Goal: Task Accomplishment & Management: Manage account settings

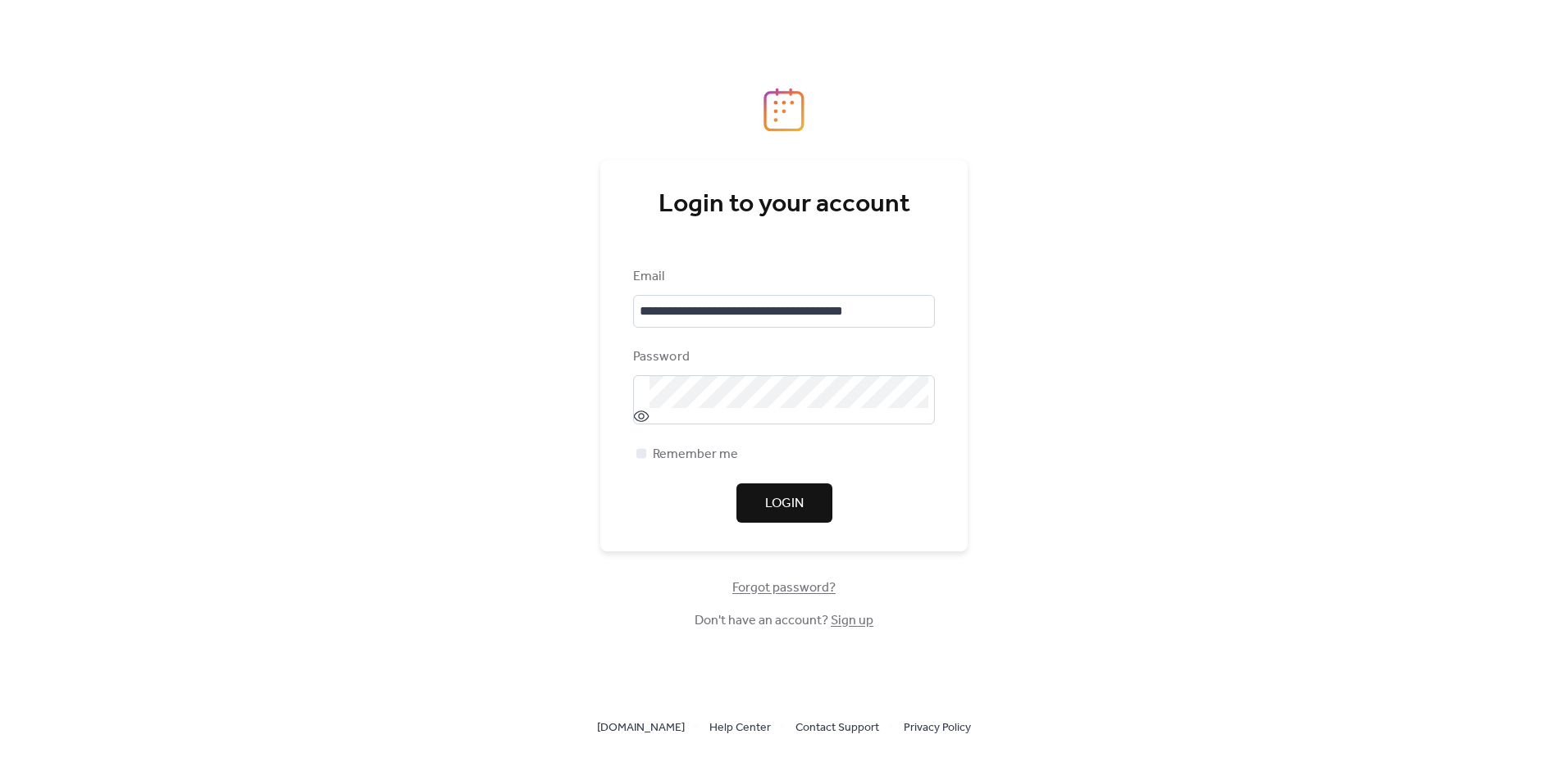
click at [787, 494] on span "Login" at bounding box center [784, 504] width 39 height 19
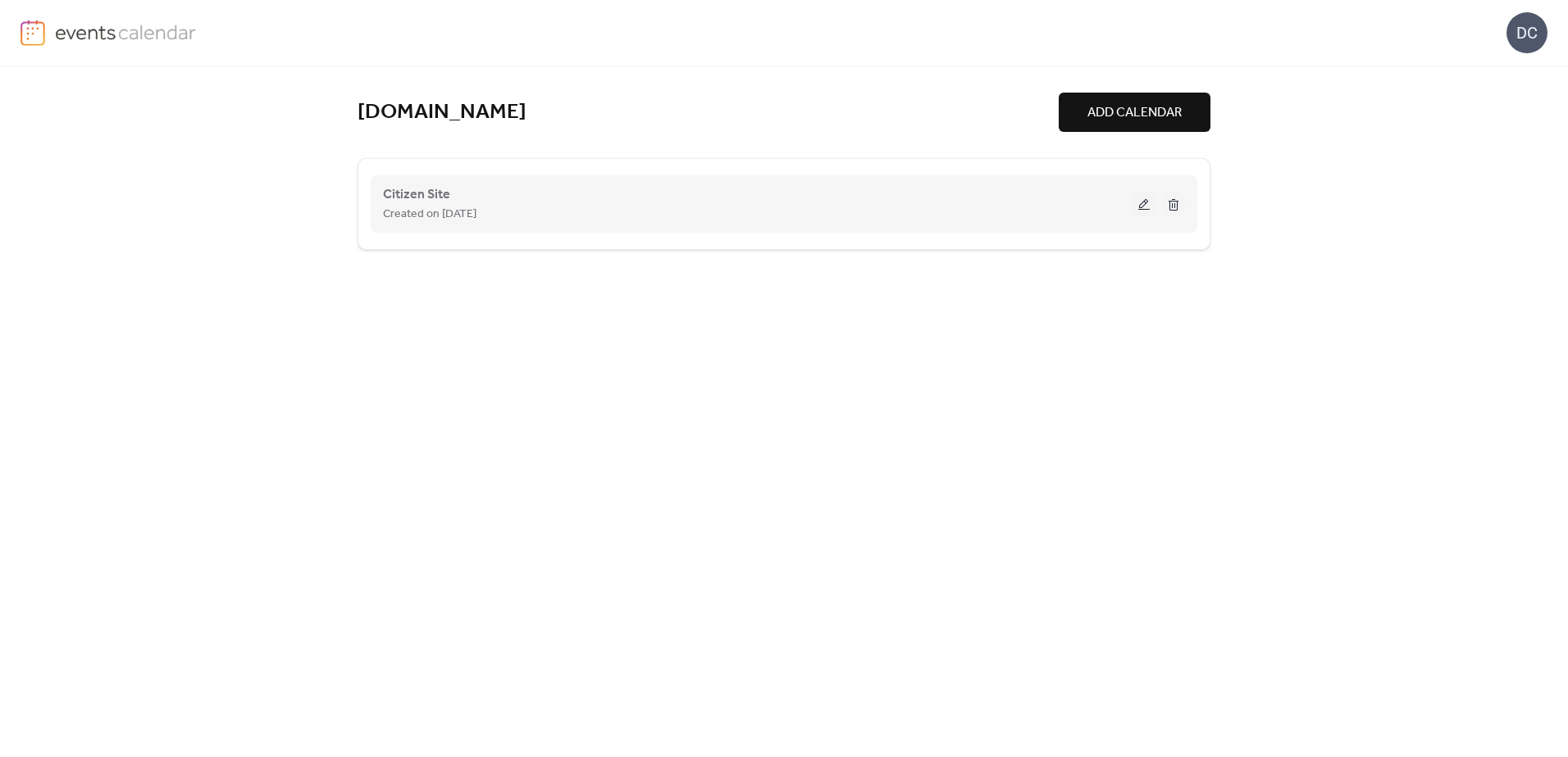
click at [979, 216] on div "Created on [DATE]" at bounding box center [757, 213] width 750 height 19
click at [1147, 203] on button at bounding box center [1144, 204] width 23 height 24
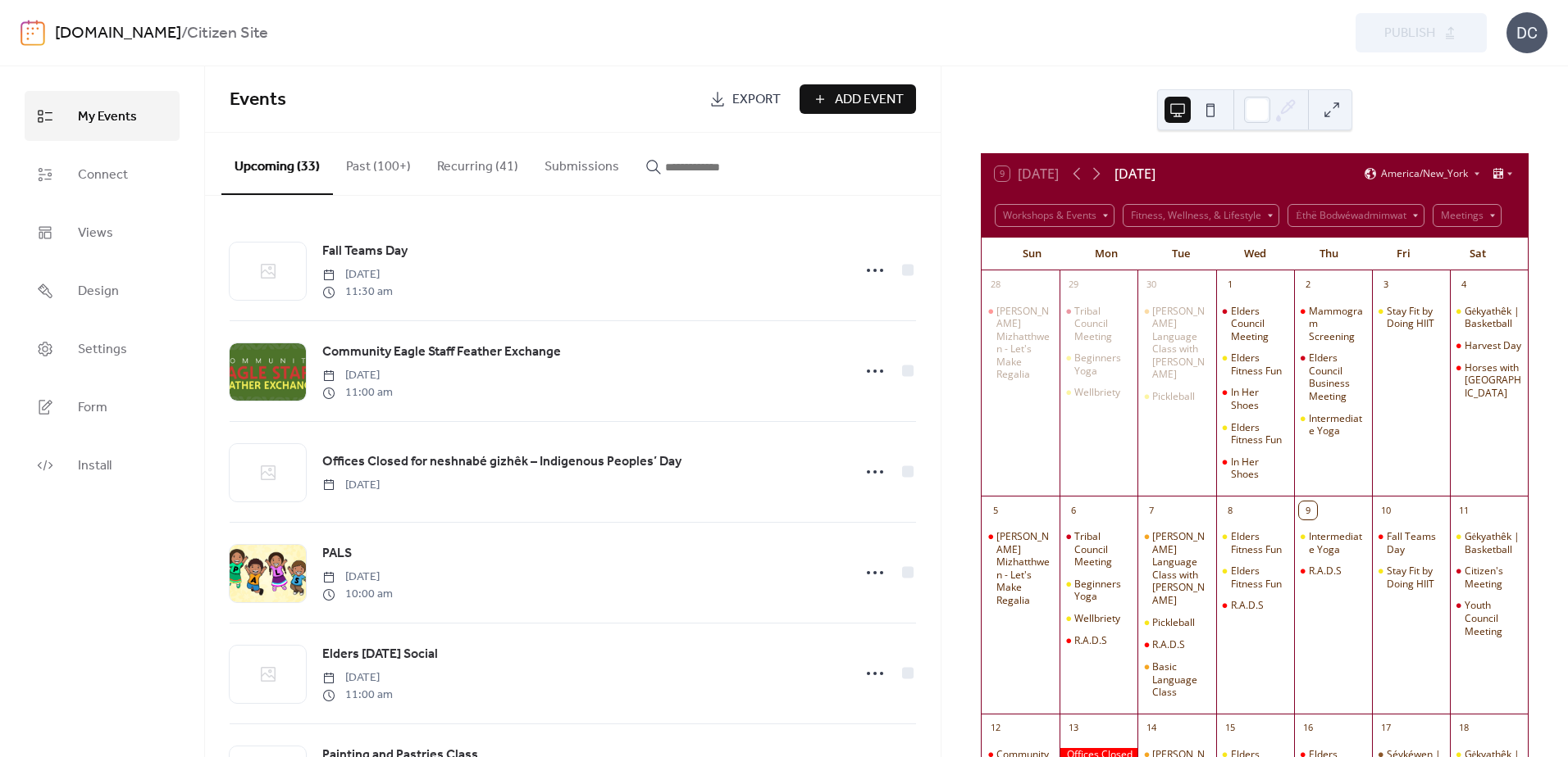
click at [684, 173] on input "button" at bounding box center [714, 167] width 99 height 19
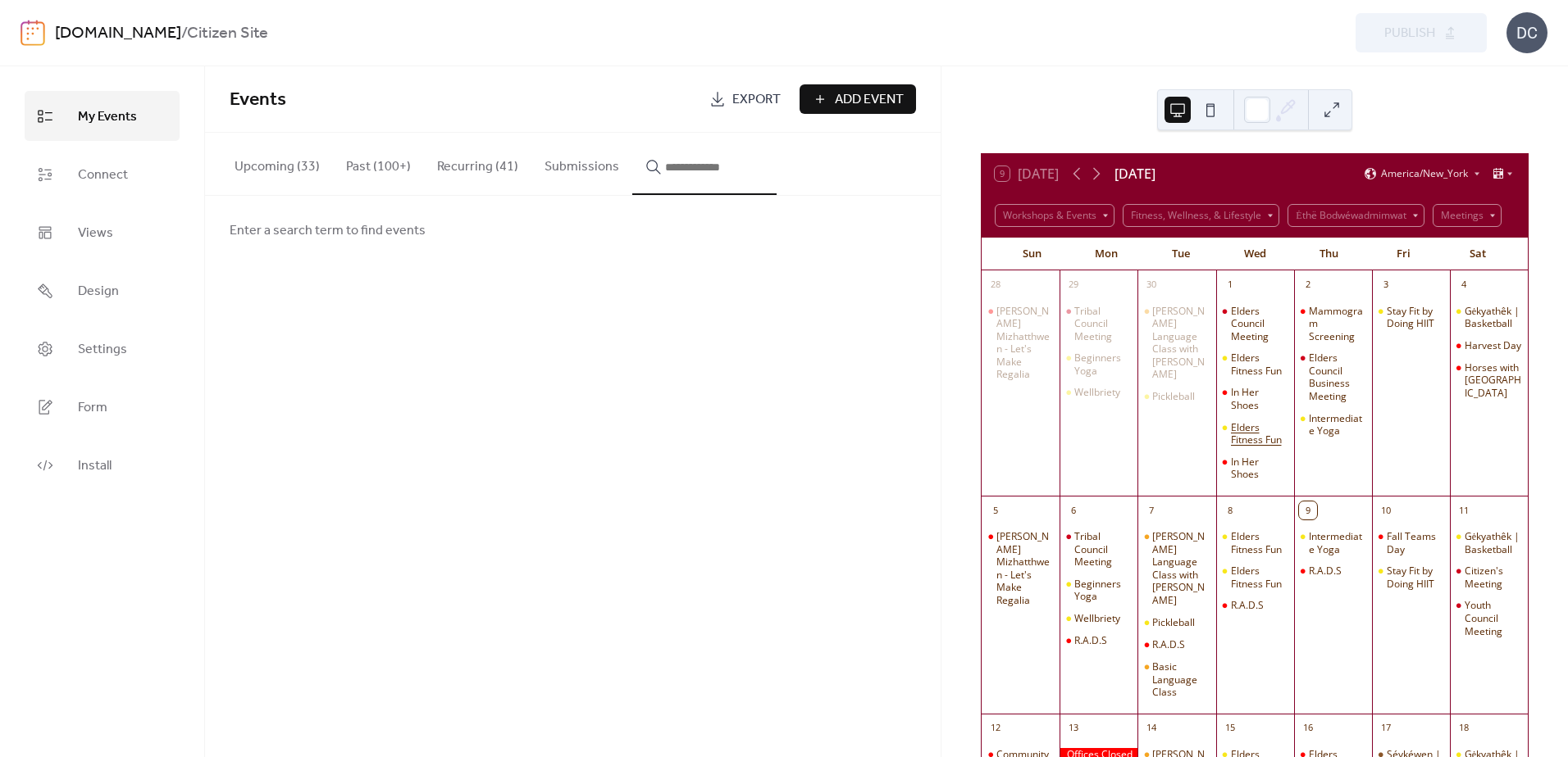
click at [1260, 431] on div "Elders Fitness Fun" at bounding box center [1259, 434] width 57 height 25
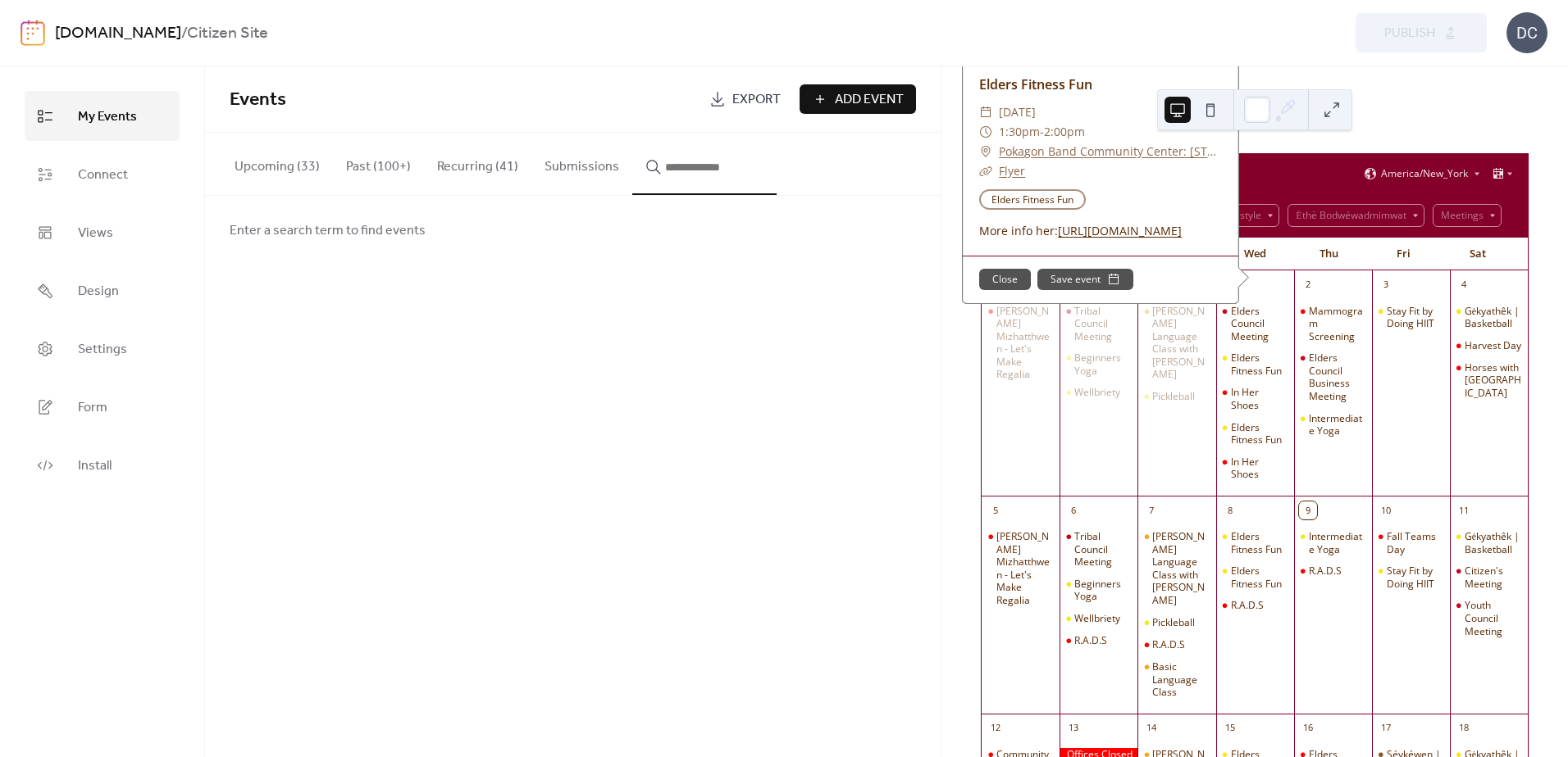
scroll to position [42, 0]
click at [1292, 42] on div "Preview Publish" at bounding box center [1151, 33] width 670 height 40
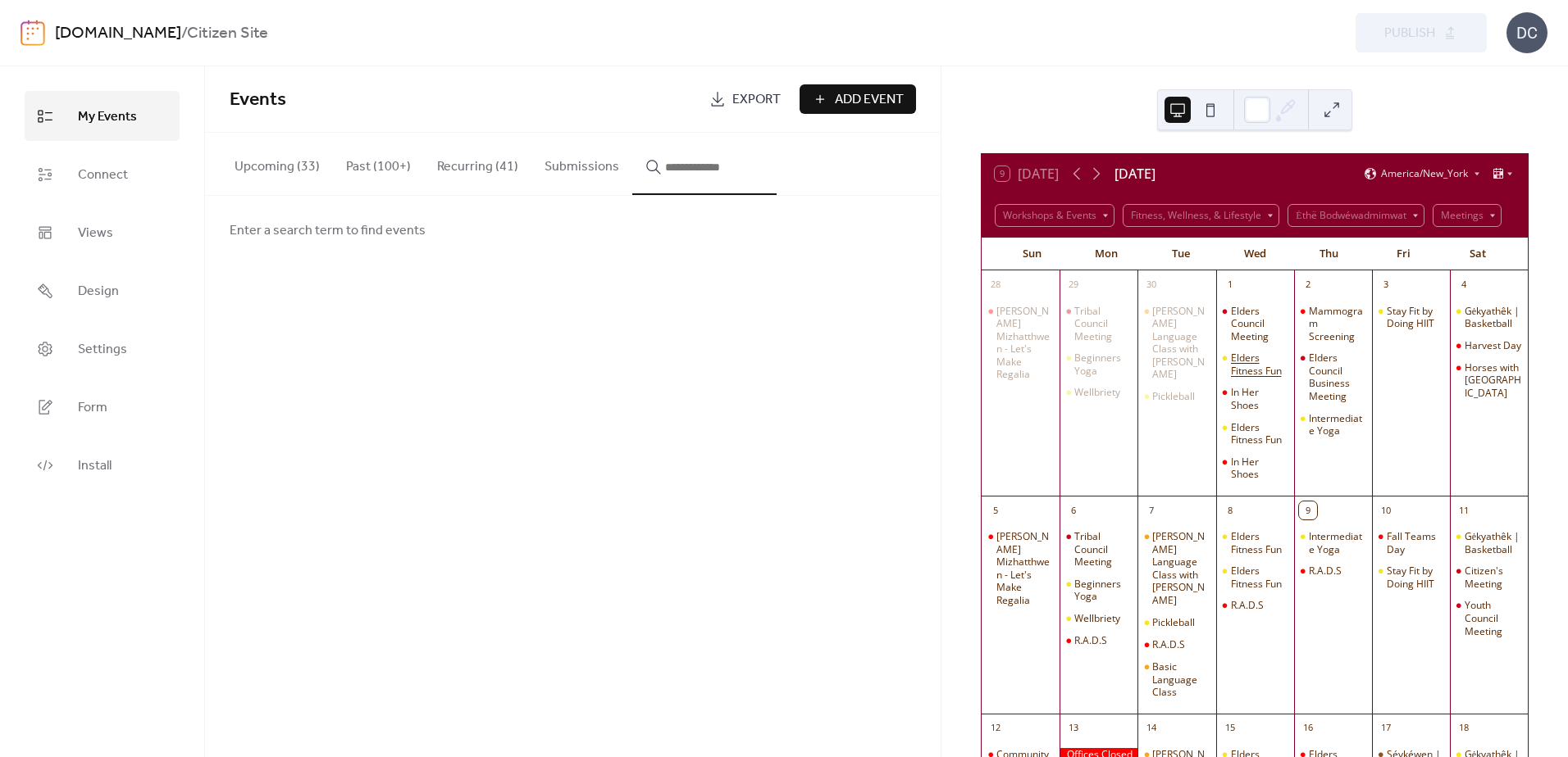
click at [1235, 362] on div "Elders Fitness Fun" at bounding box center [1259, 364] width 57 height 25
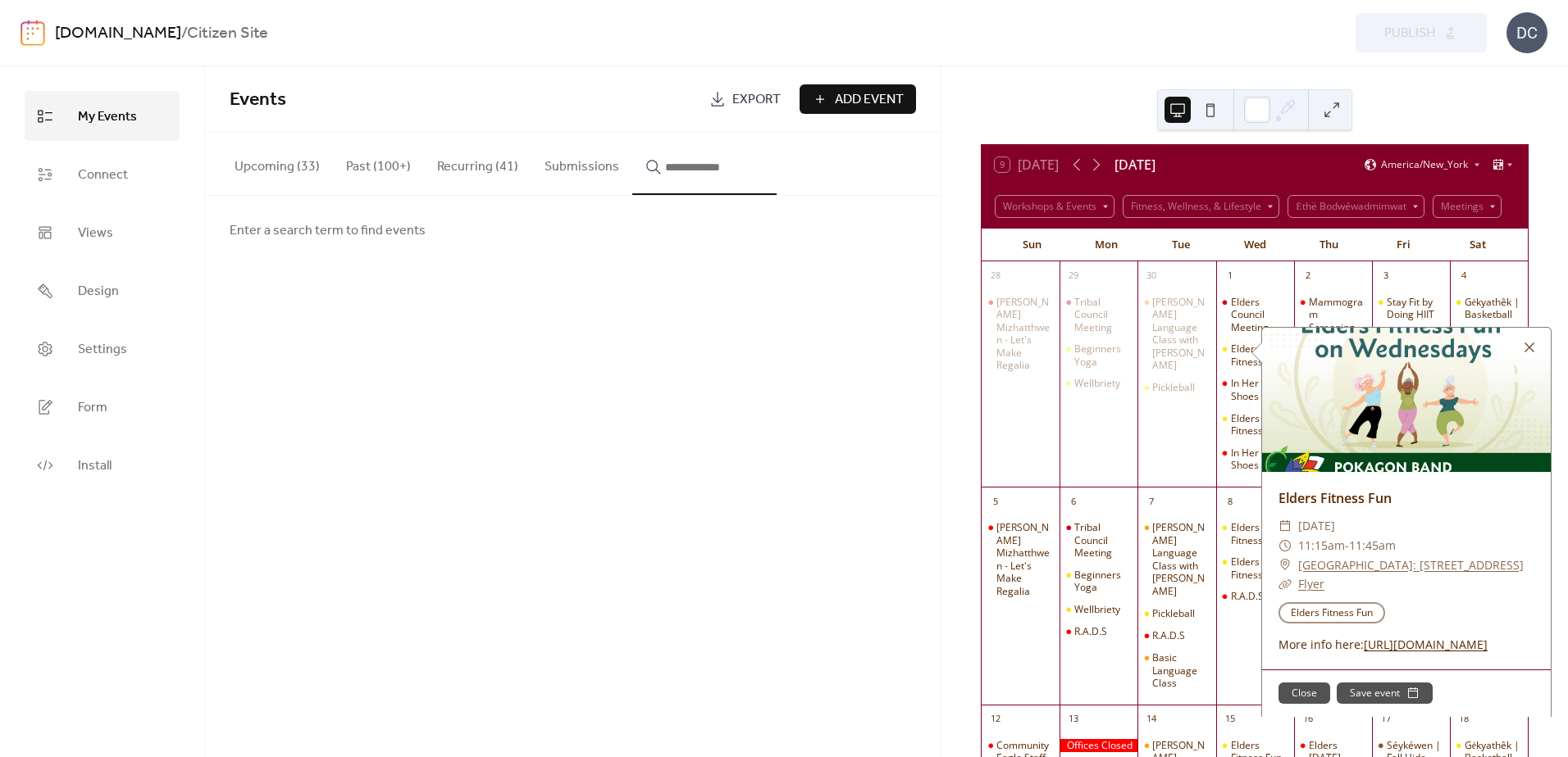
scroll to position [0, 0]
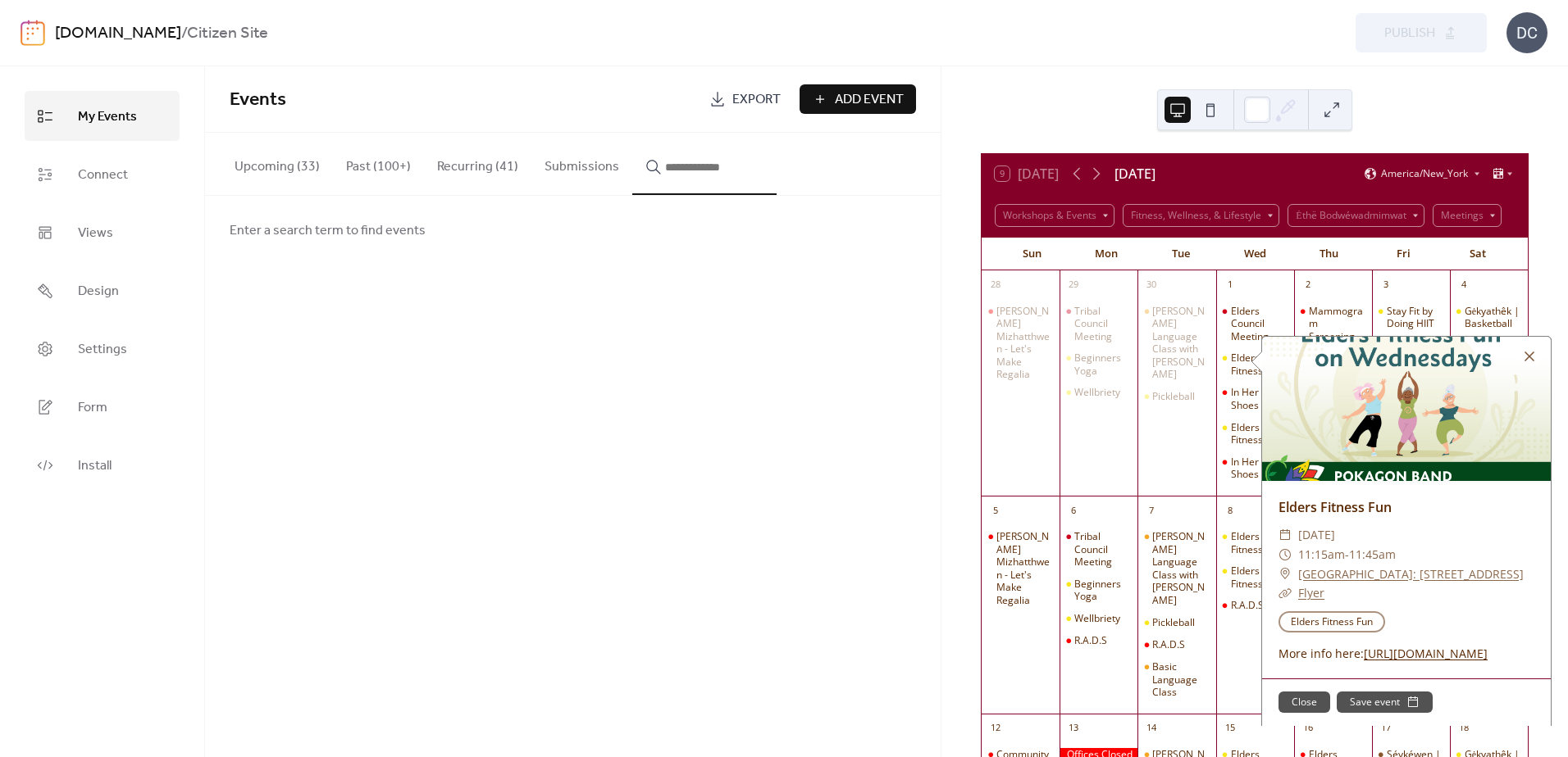
click at [689, 164] on input "button" at bounding box center [714, 167] width 99 height 19
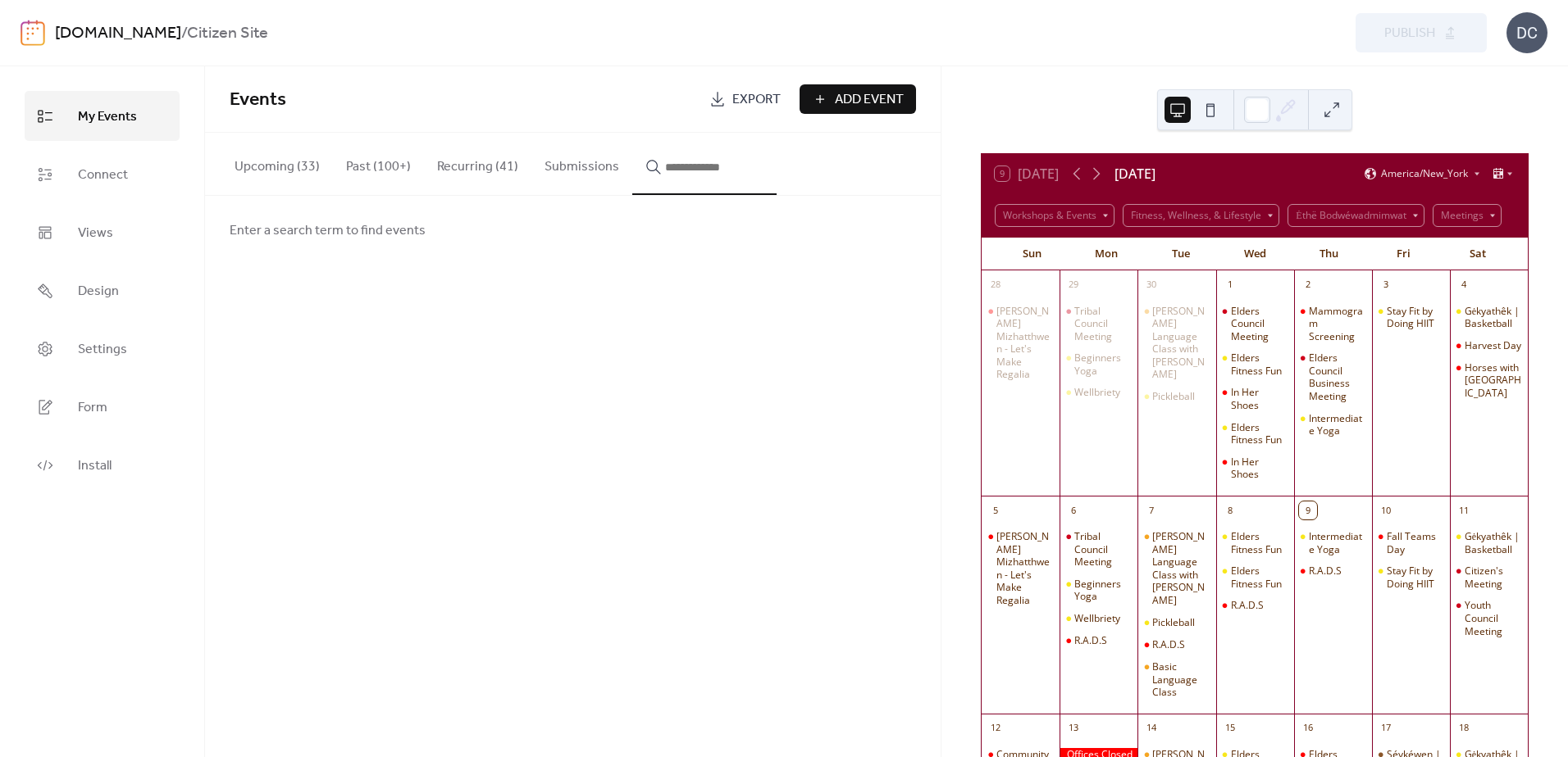
click at [387, 226] on span "Enter a search term to find events" at bounding box center [328, 231] width 196 height 19
click at [410, 240] on span "Enter a search term to find events" at bounding box center [328, 231] width 196 height 19
drag, startPoint x: 626, startPoint y: 171, endPoint x: 645, endPoint y: 165, distance: 19.9
click at [632, 169] on button "button" at bounding box center [703, 163] width 144 height 63
click at [670, 160] on input "button" at bounding box center [714, 167] width 99 height 19
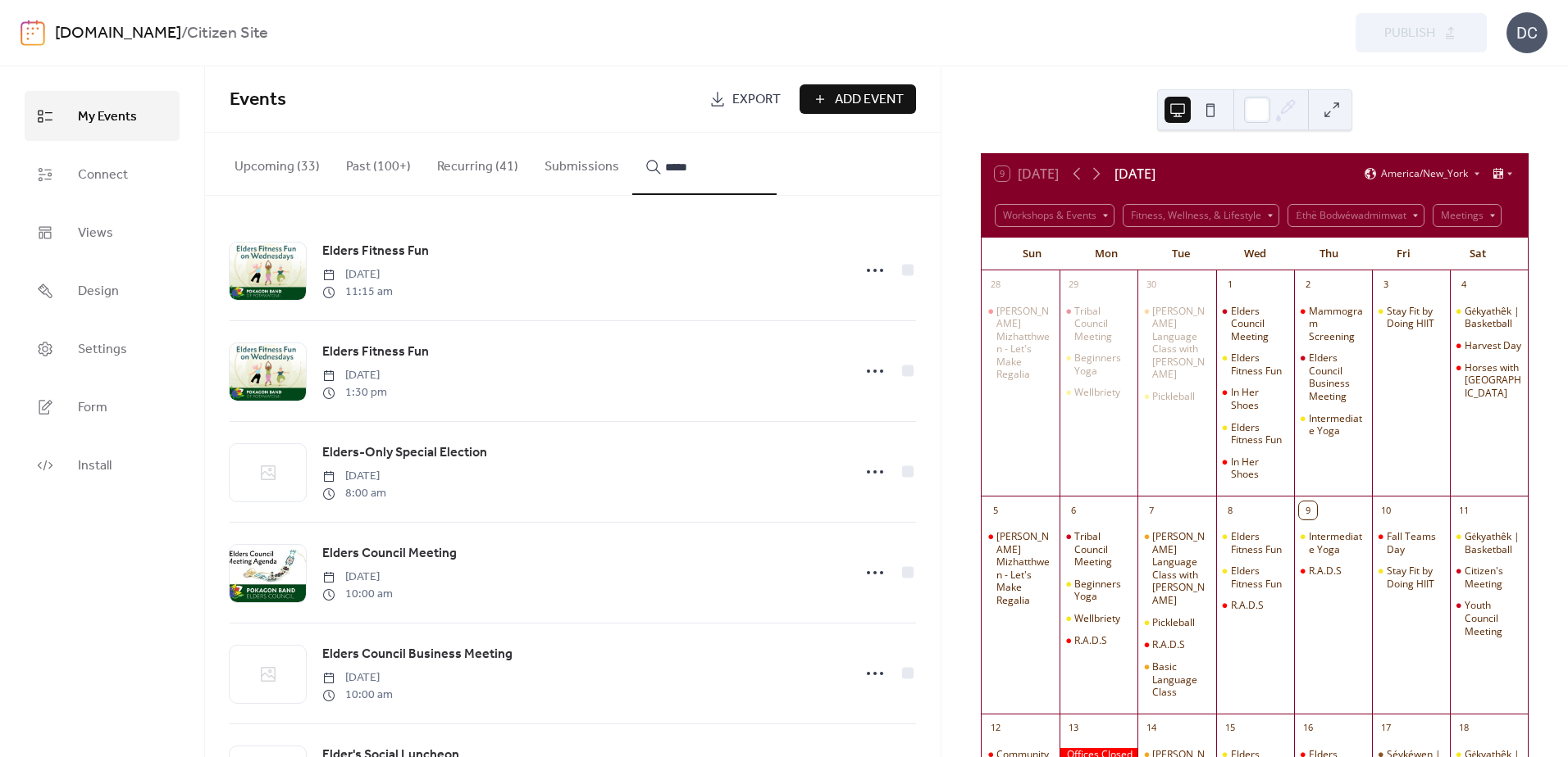
type input "*****"
click at [867, 272] on circle at bounding box center [868, 269] width 3 height 3
click at [835, 302] on span "Edit" at bounding box center [828, 305] width 19 height 19
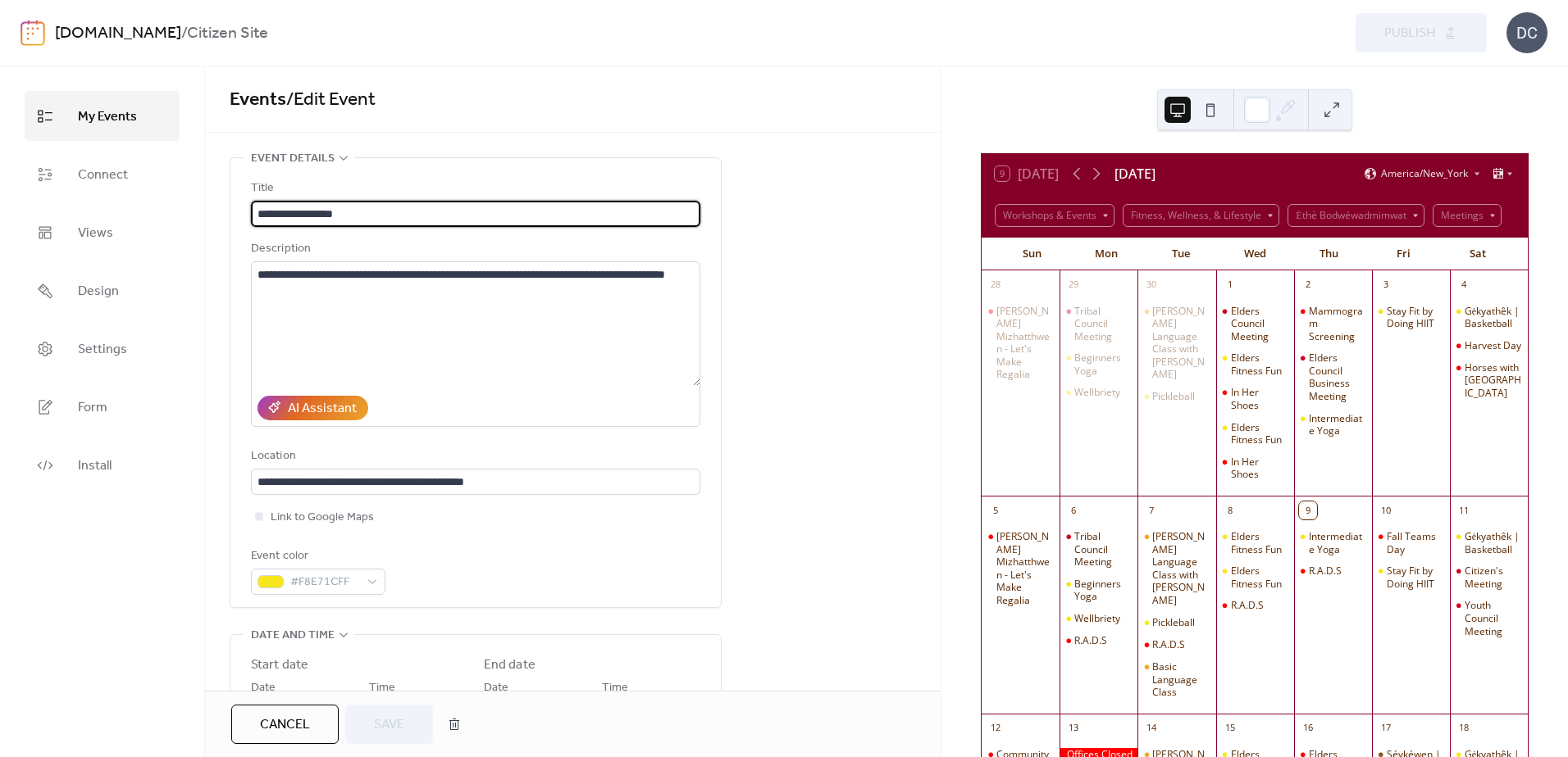
scroll to position [327, 0]
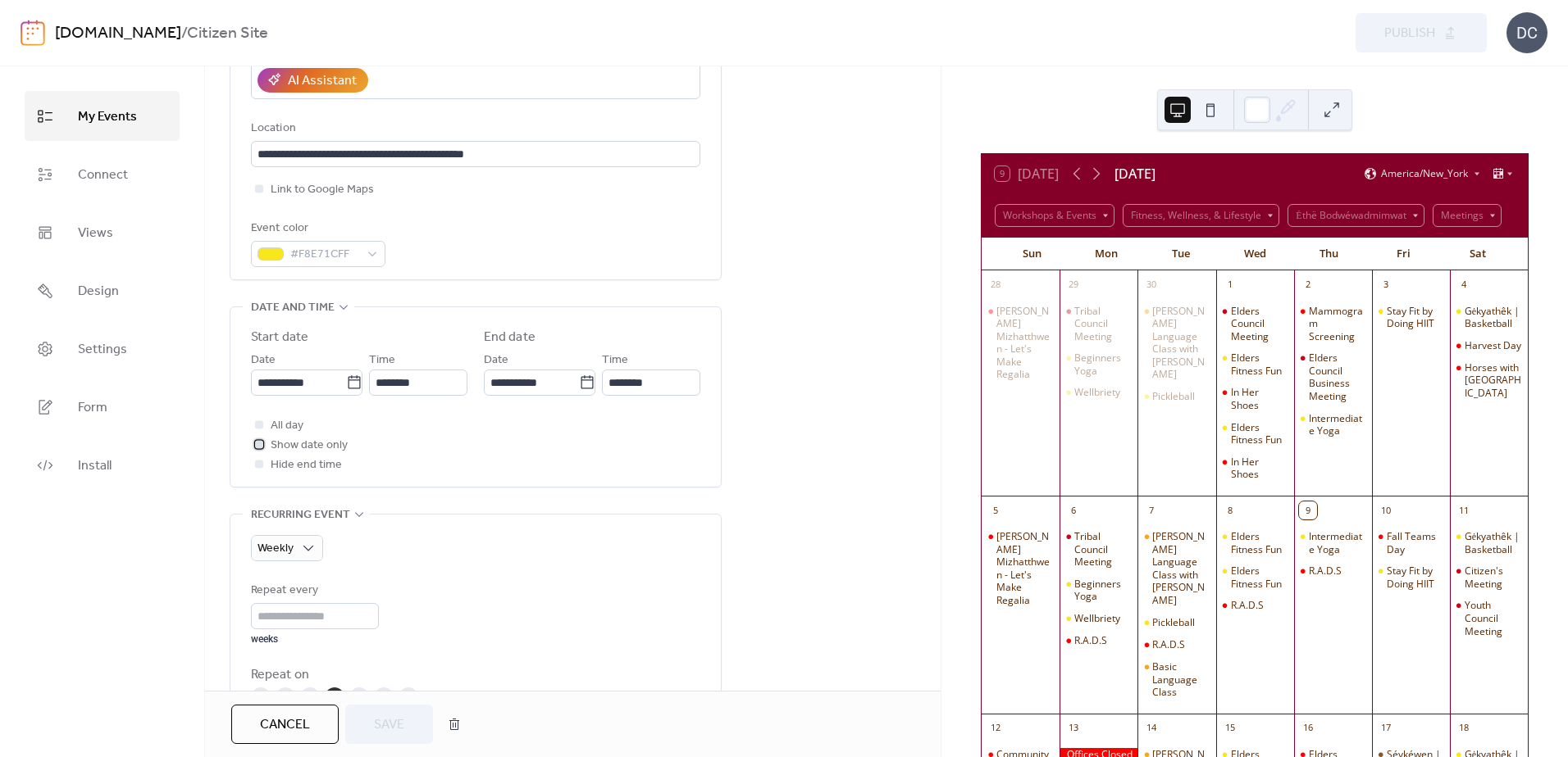
click at [311, 442] on span "Show date only" at bounding box center [309, 446] width 77 height 19
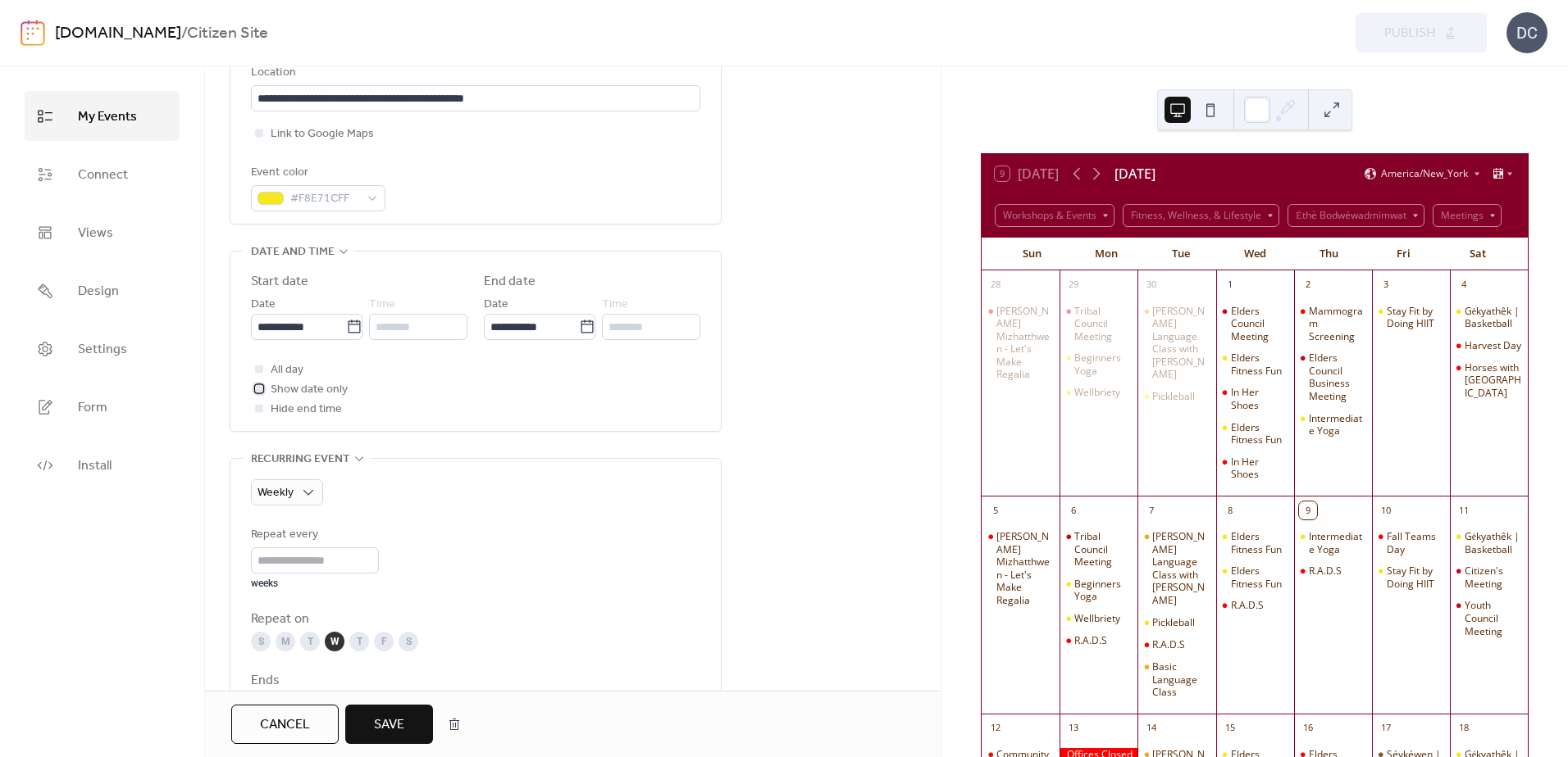
scroll to position [164, 0]
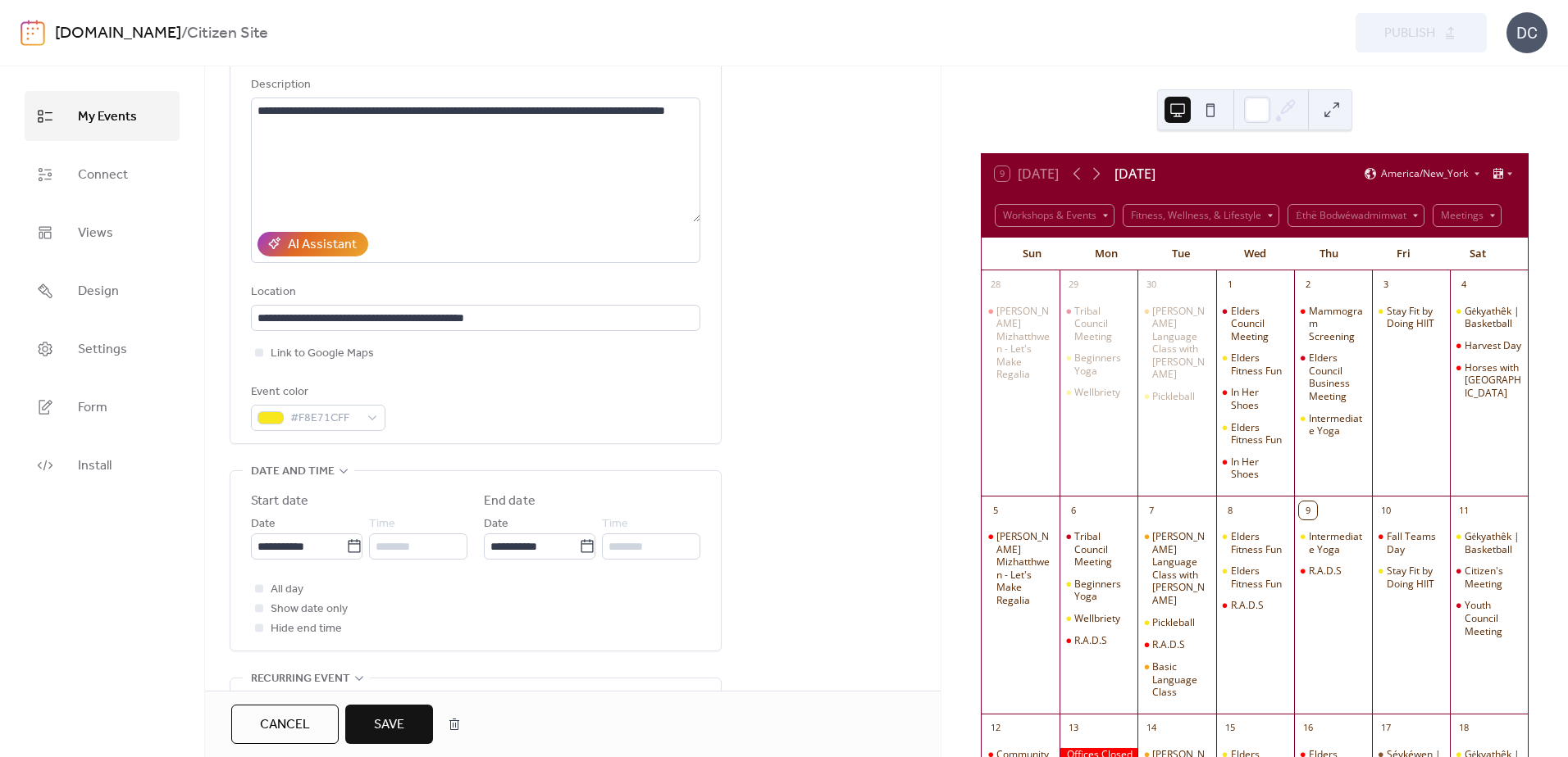
click at [420, 713] on button "Save" at bounding box center [388, 724] width 88 height 40
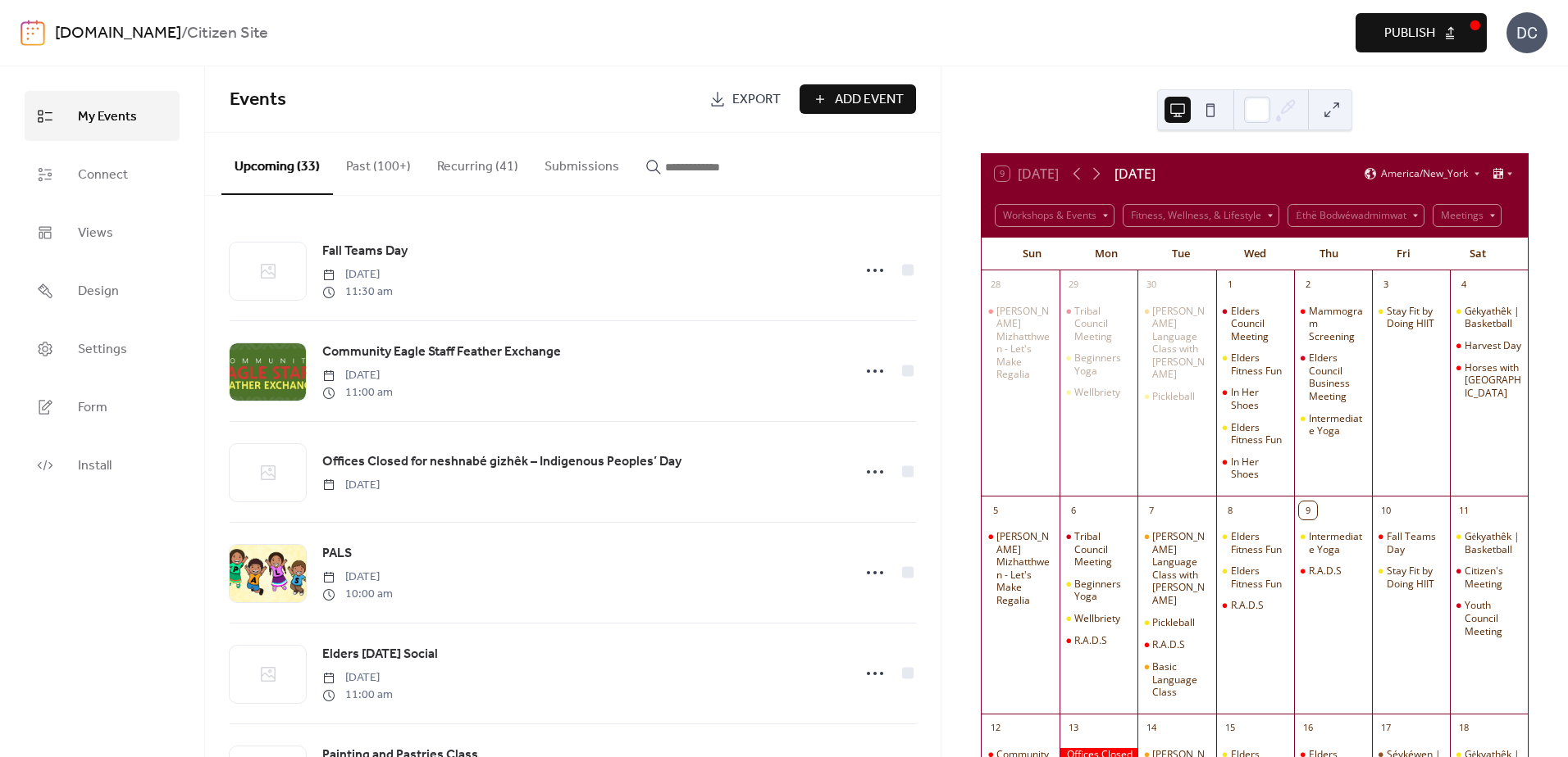
click at [1411, 25] on span "Publish" at bounding box center [1410, 34] width 51 height 19
